Goal: Information Seeking & Learning: Learn about a topic

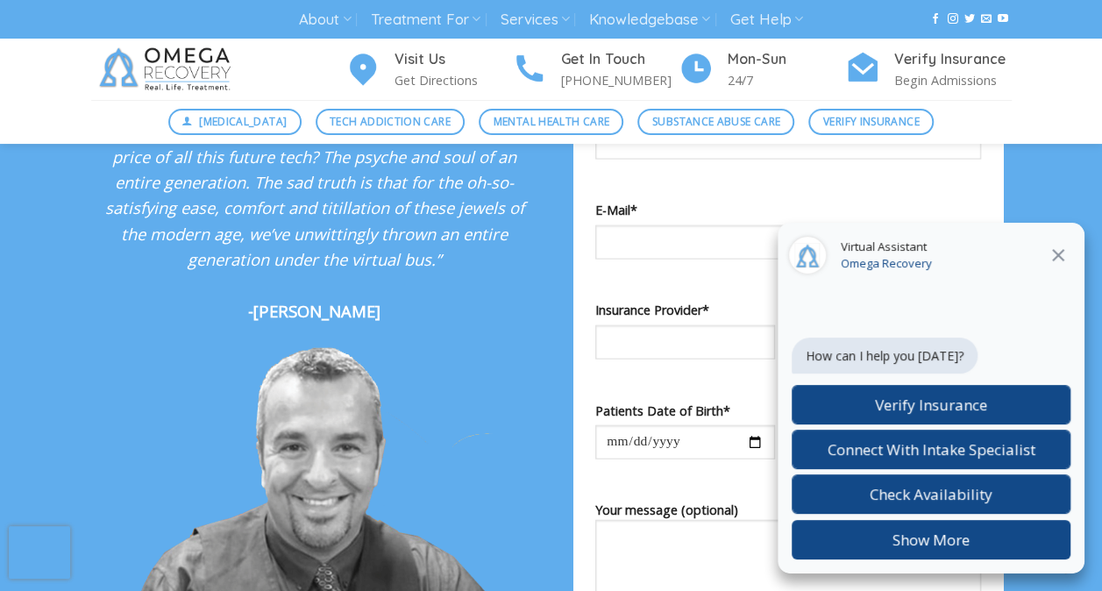
scroll to position [1885, 0]
click at [1056, 252] on icon at bounding box center [1057, 255] width 21 height 21
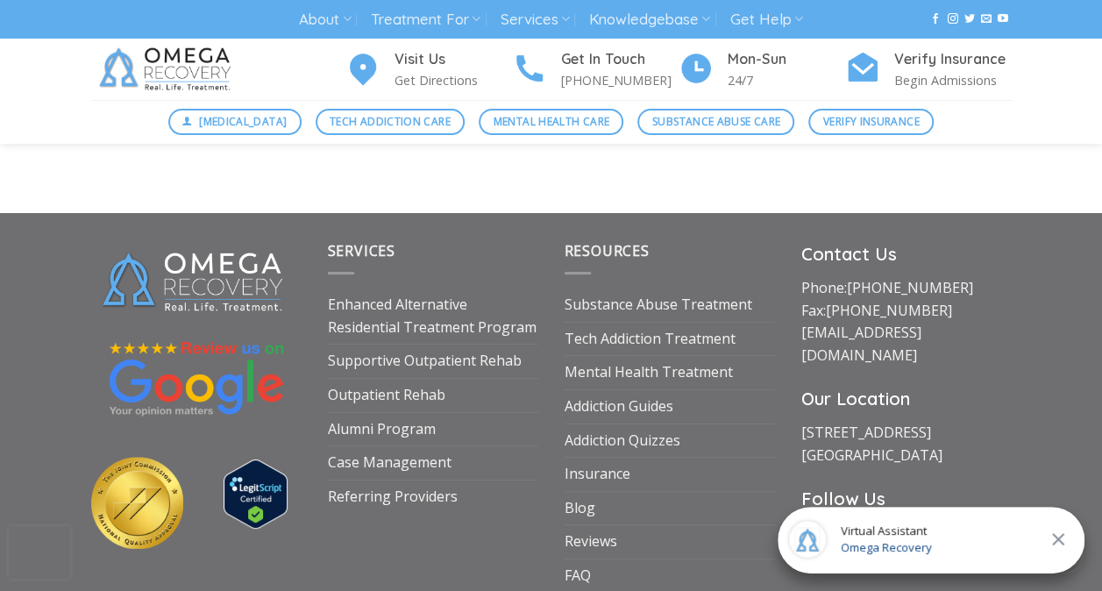
scroll to position [6558, 0]
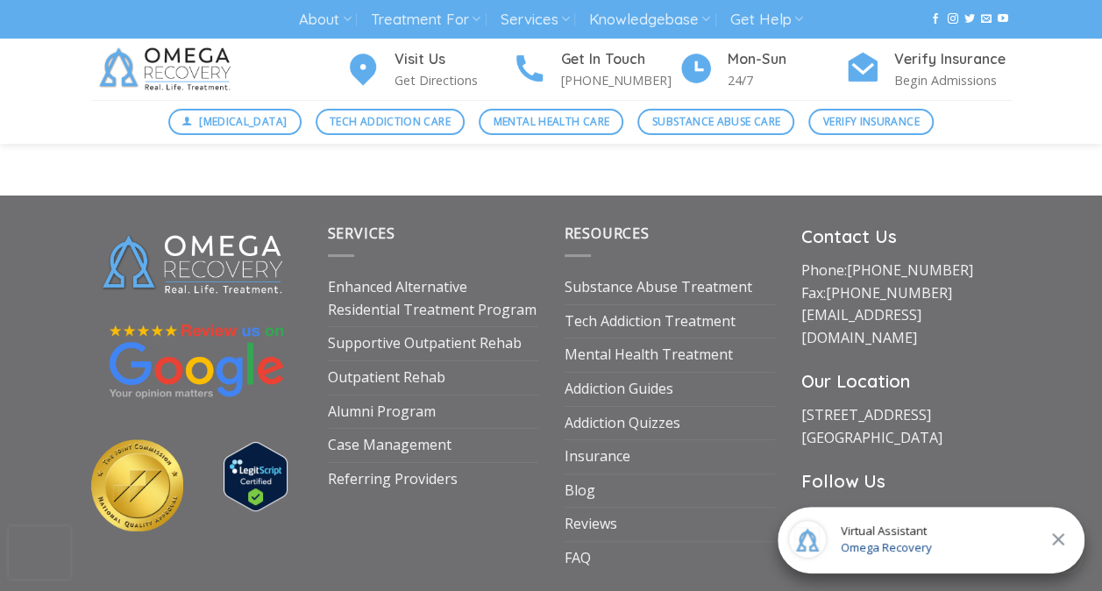
click at [158, 505] on img at bounding box center [137, 485] width 92 height 92
click at [175, 286] on div at bounding box center [196, 390] width 210 height 335
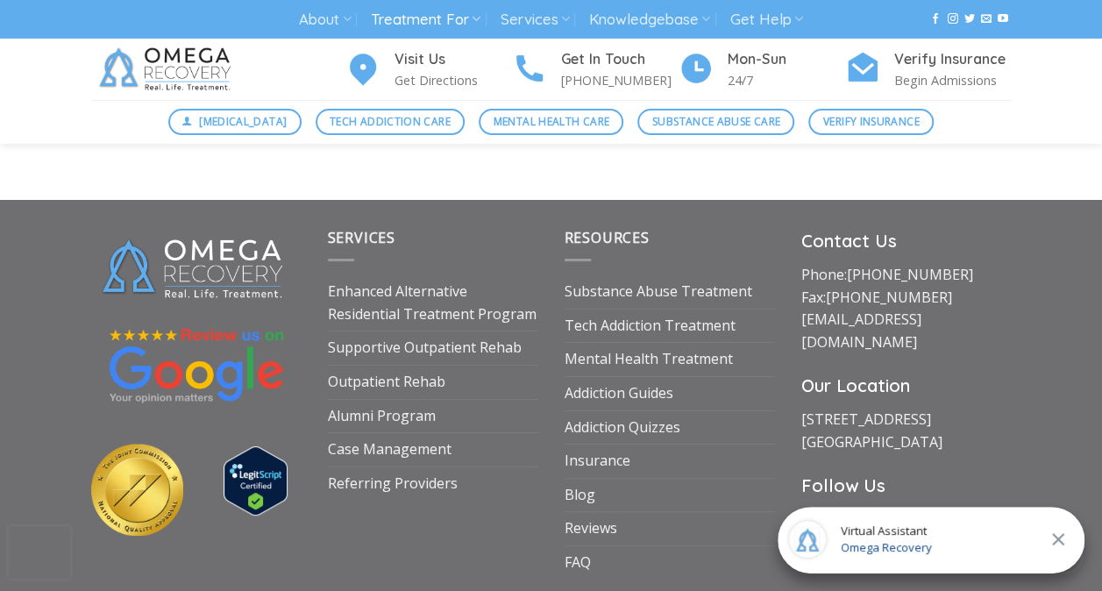
click at [408, 32] on link "Treatment For" at bounding box center [426, 20] width 110 height 32
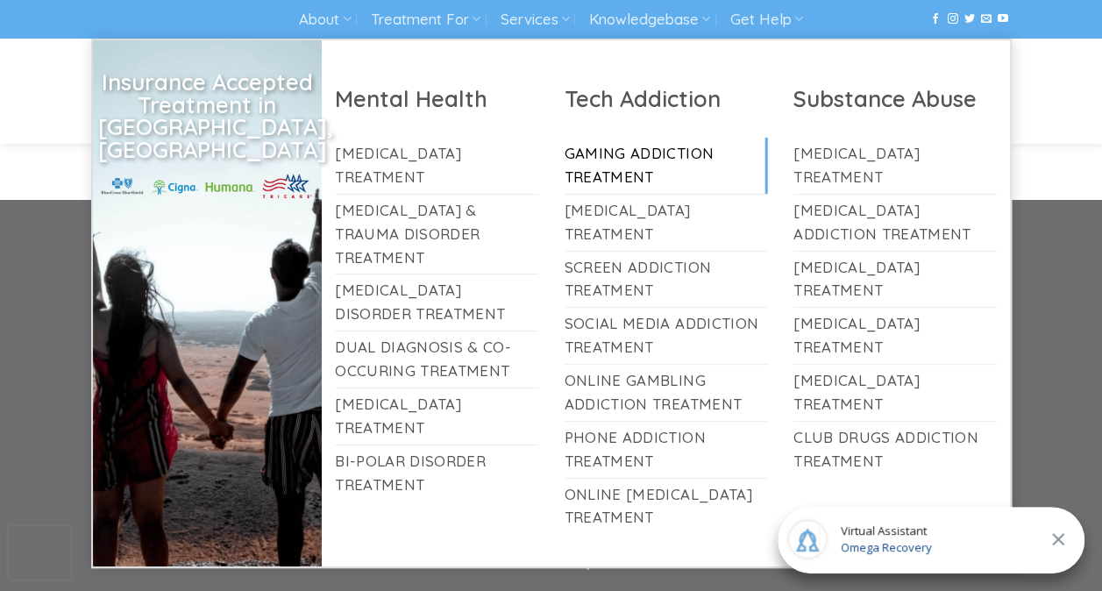
click at [67, 203] on div "Services Enhanced Alternative Residential Treatment Program Supportive Outpatie…" at bounding box center [551, 422] width 1102 height 445
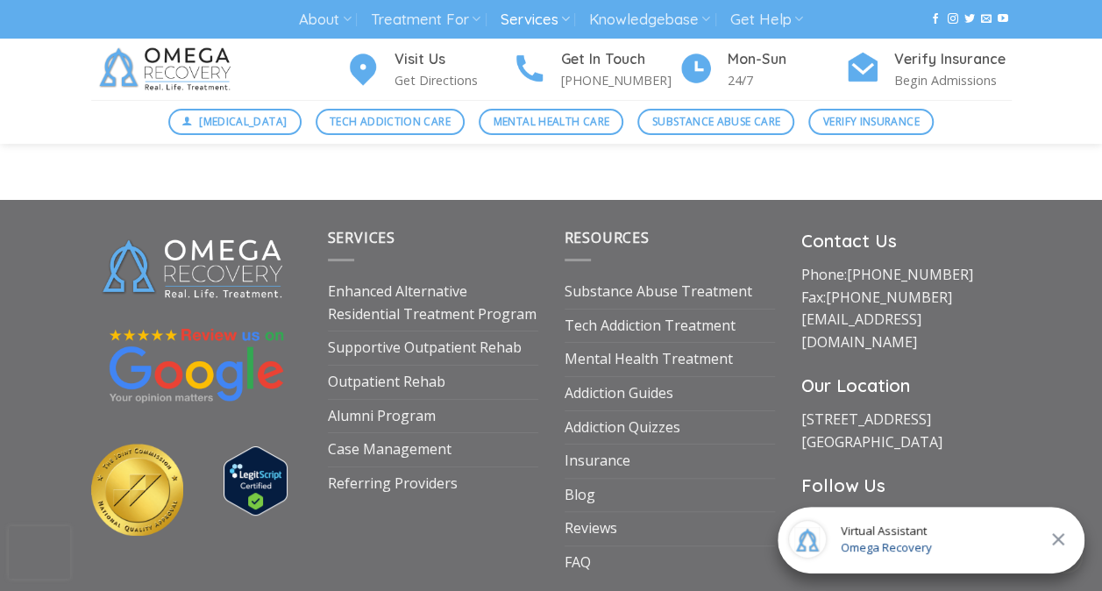
click at [511, 12] on link "Services" at bounding box center [534, 20] width 69 height 32
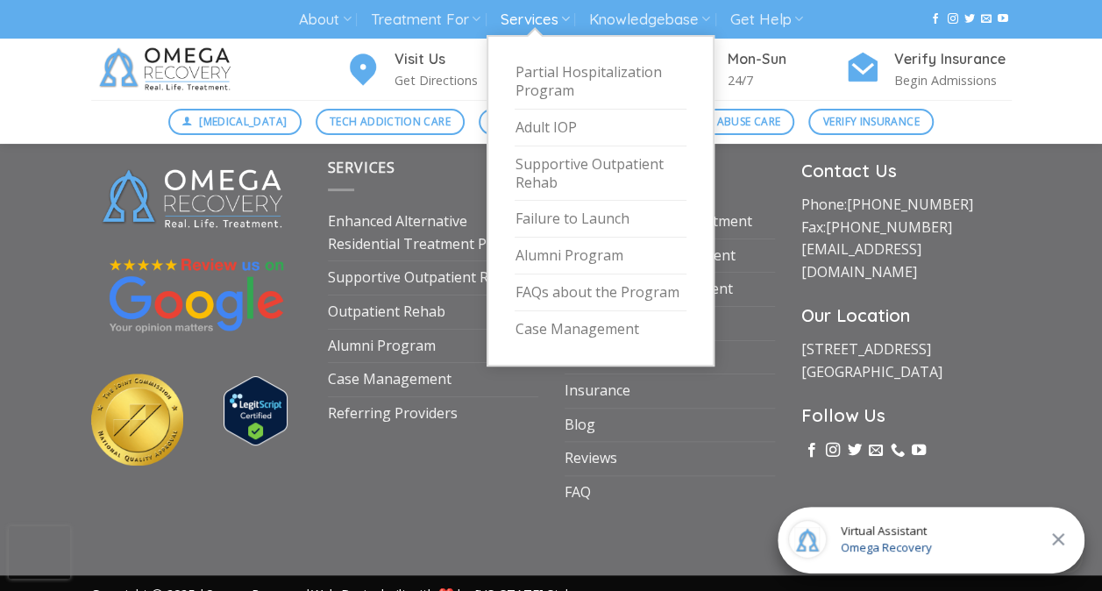
scroll to position [6626, 0]
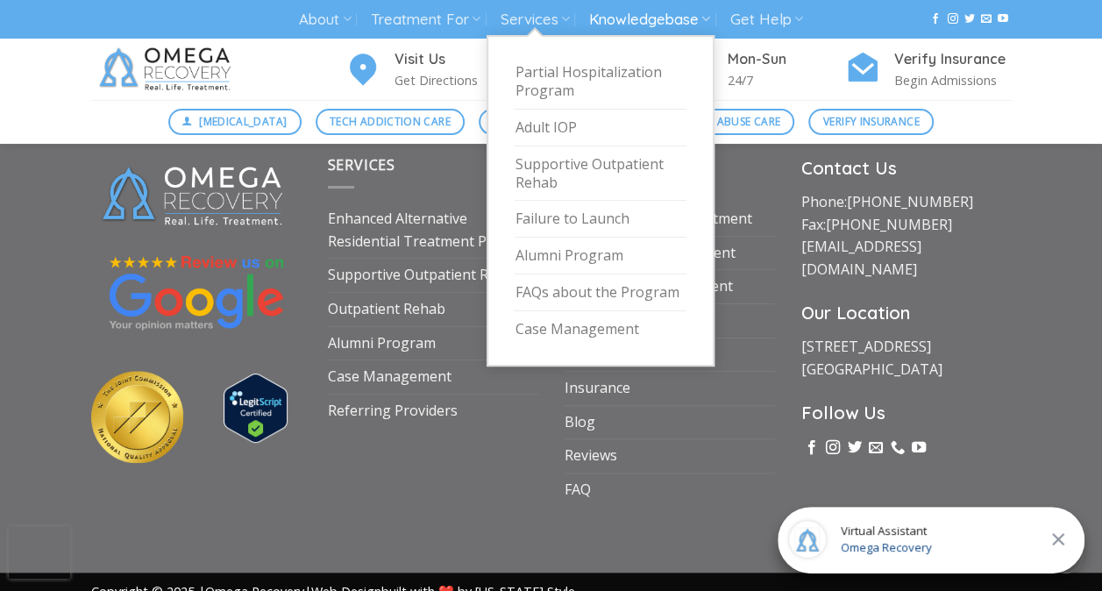
click at [607, 25] on link "Knowledgebase" at bounding box center [649, 20] width 121 height 32
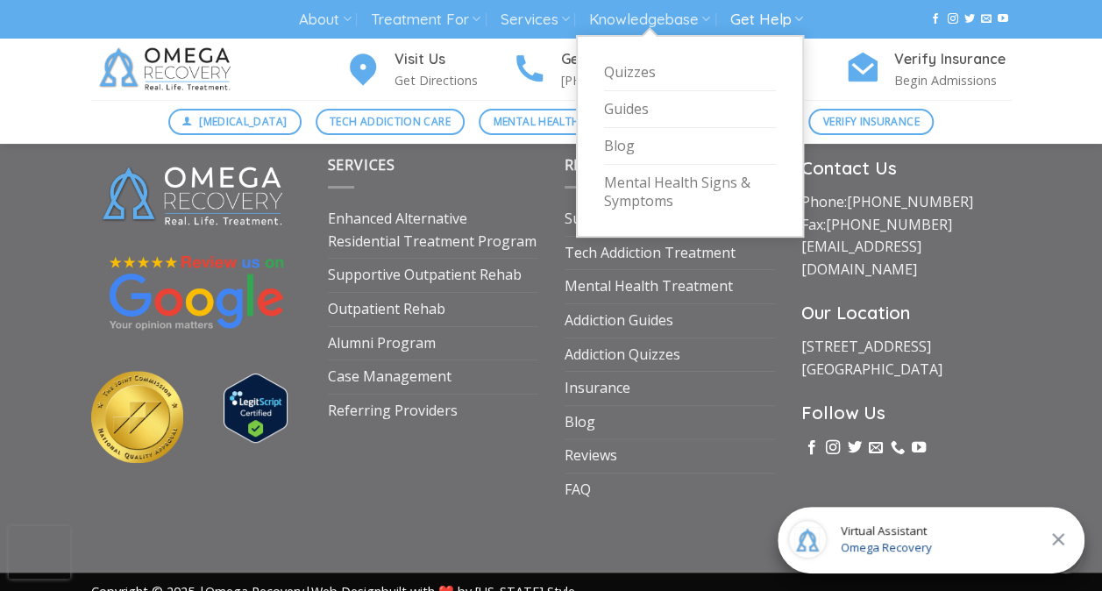
click at [756, 22] on link "Get Help" at bounding box center [766, 20] width 73 height 32
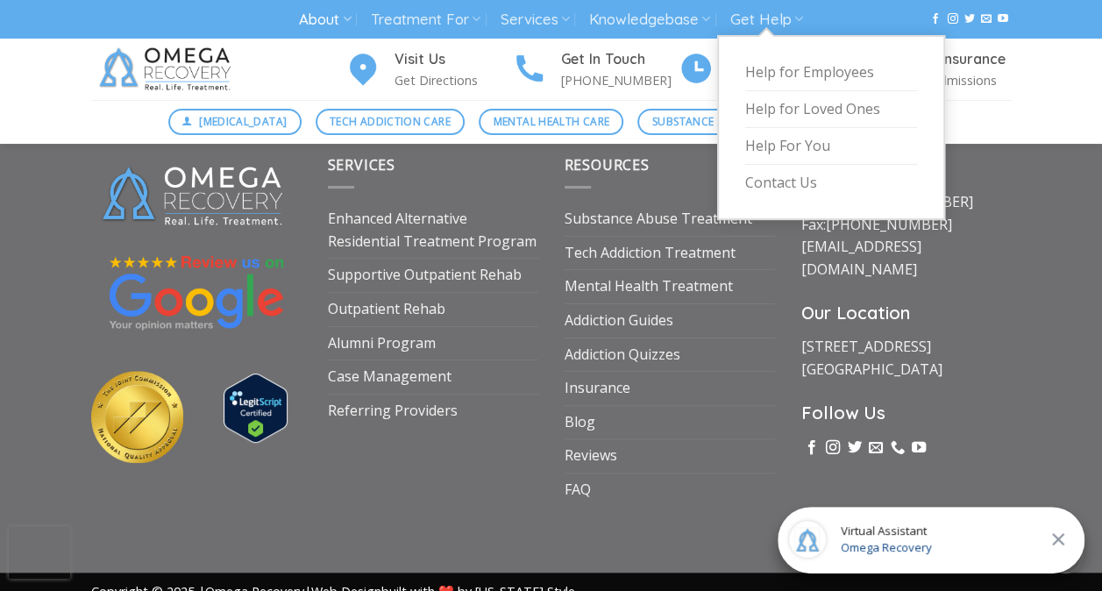
click at [330, 26] on link "About" at bounding box center [325, 20] width 52 height 32
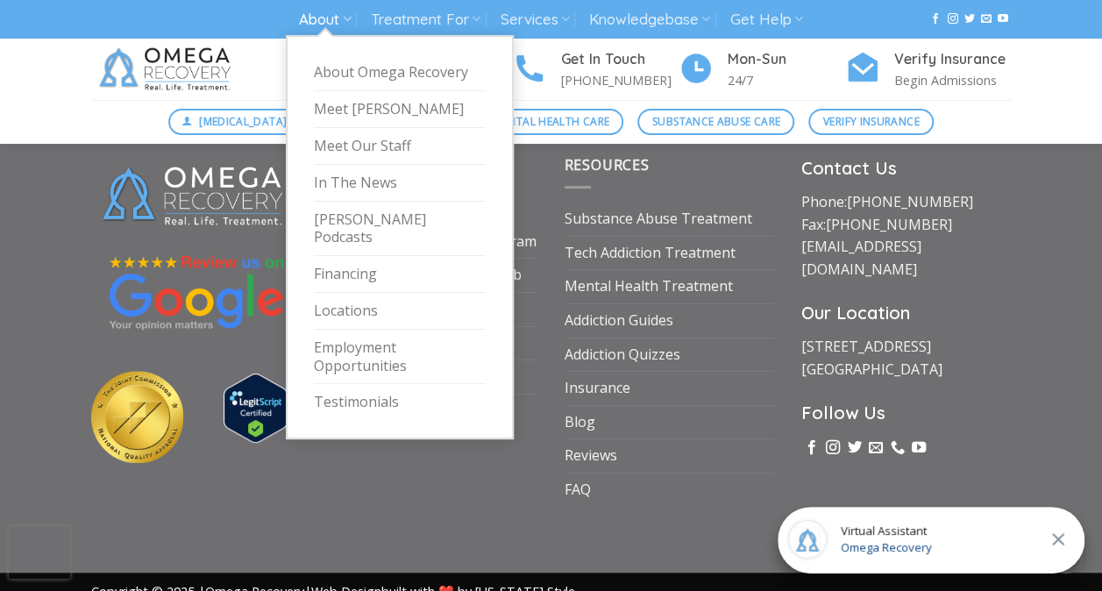
scroll to position [6640, 0]
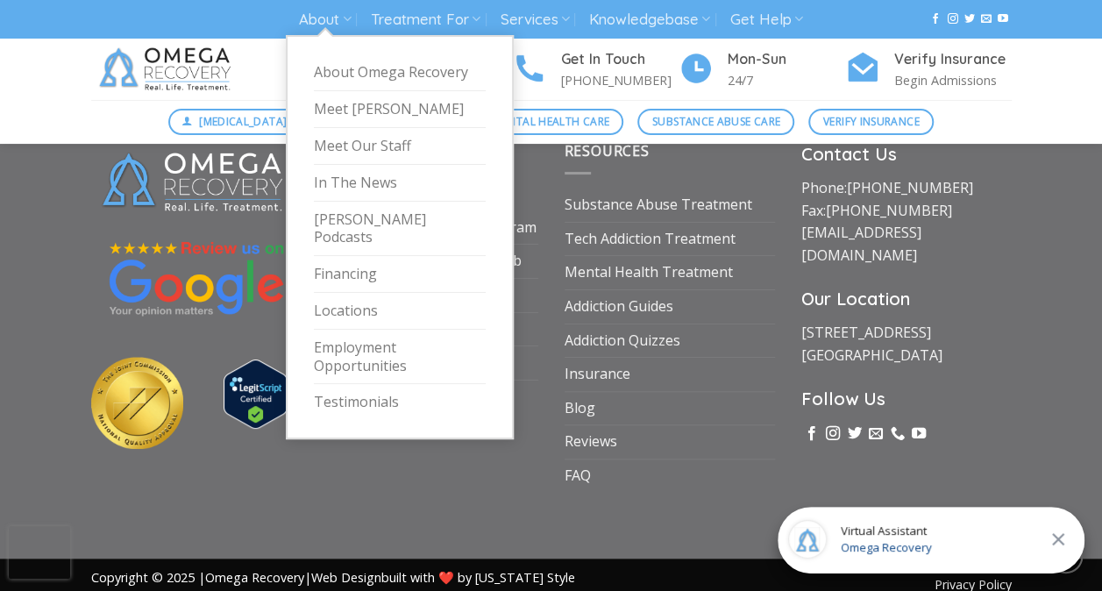
click at [86, 256] on div at bounding box center [196, 315] width 237 height 351
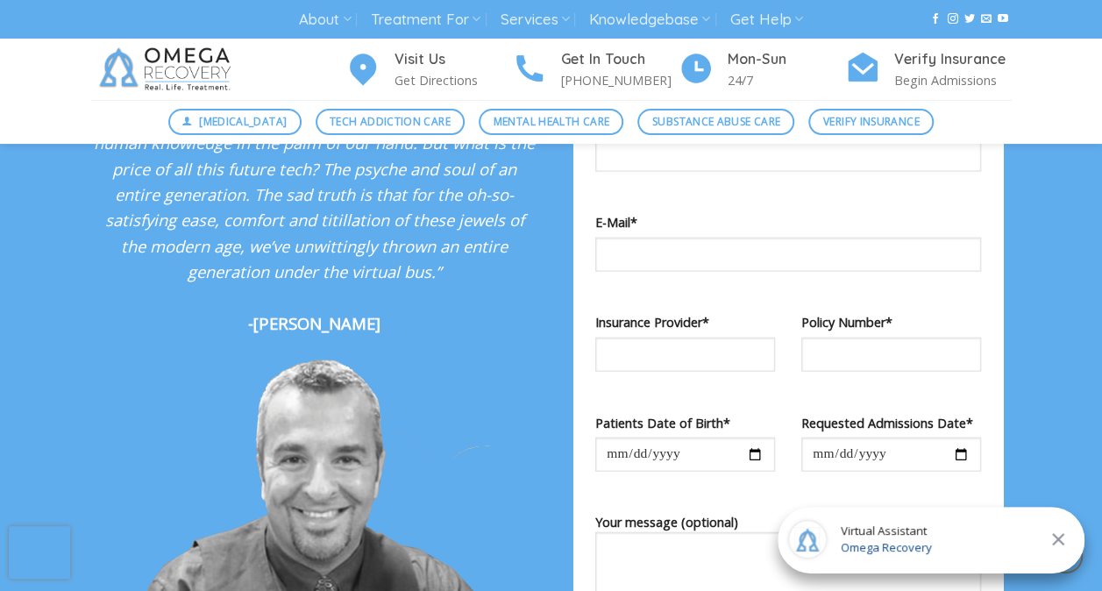
scroll to position [1872, 0]
